Goal: Task Accomplishment & Management: Manage account settings

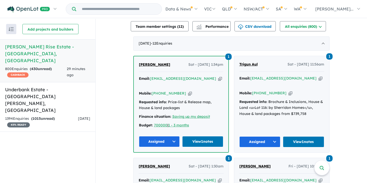
scroll to position [186, 0]
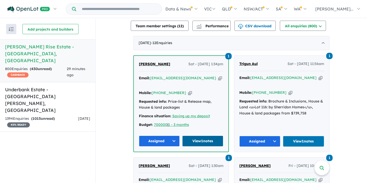
click at [200, 136] on link "View 1 notes" at bounding box center [202, 141] width 41 height 11
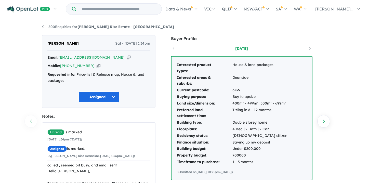
scroll to position [6, 0]
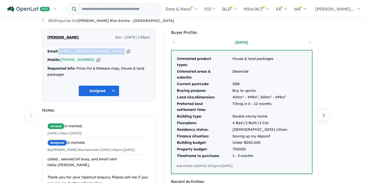
drag, startPoint x: 59, startPoint y: 52, endPoint x: 99, endPoint y: 55, distance: 39.9
click at [99, 55] on div "Email: [EMAIL_ADDRESS][DOMAIN_NAME] Copied! Mobile: [PHONE_NUMBER] Copied! Requ…" at bounding box center [98, 64] width 103 height 32
copy div "[EMAIL_ADDRESS][DOMAIN_NAME] Copied!"
